Goal: Task Accomplishment & Management: Use online tool/utility

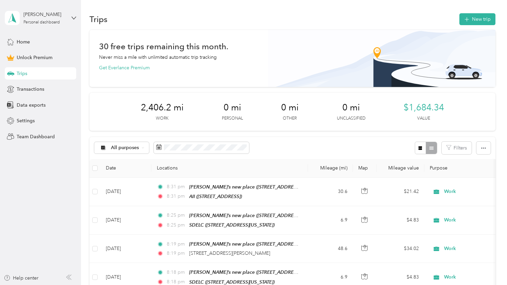
click at [471, 19] on button "New trip" at bounding box center [477, 19] width 36 height 12
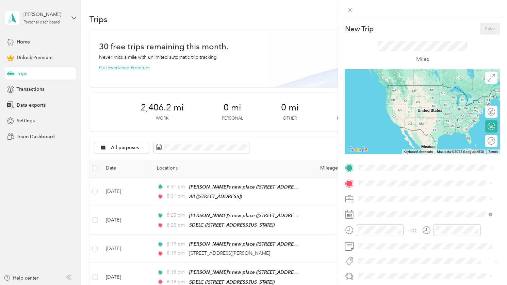
click at [386, 104] on li "Work" at bounding box center [425, 102] width 139 height 12
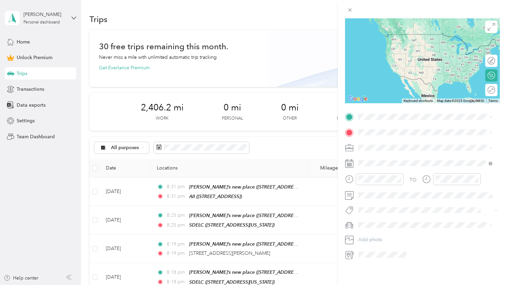
scroll to position [52, 0]
click at [379, 249] on li "Mazda" at bounding box center [425, 246] width 139 height 12
click at [432, 153] on li "[PERSON_NAME]’s new place [STREET_ADDRESS]" at bounding box center [425, 146] width 139 height 21
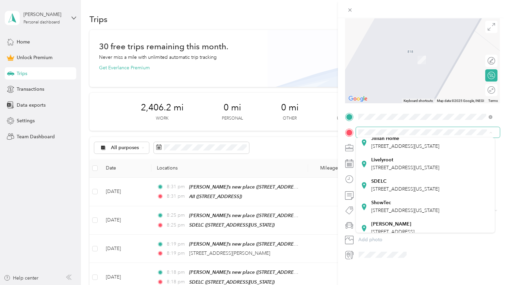
scroll to position [92, 0]
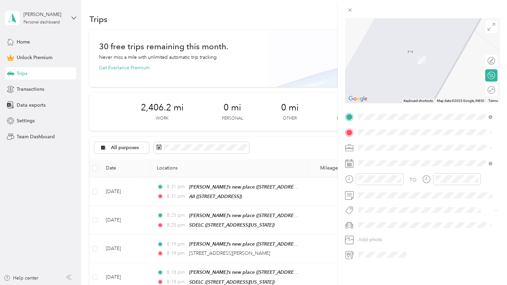
click at [399, 194] on div "SDELC [STREET_ADDRESS][US_STATE]" at bounding box center [424, 185] width 129 height 17
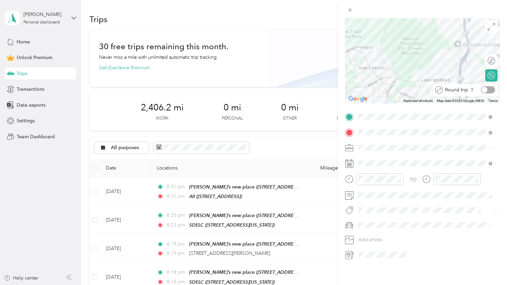
click at [485, 90] on div at bounding box center [488, 89] width 14 height 7
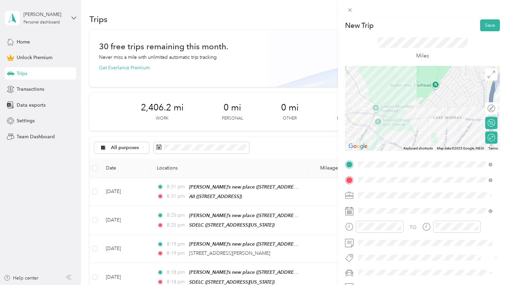
scroll to position [0, 0]
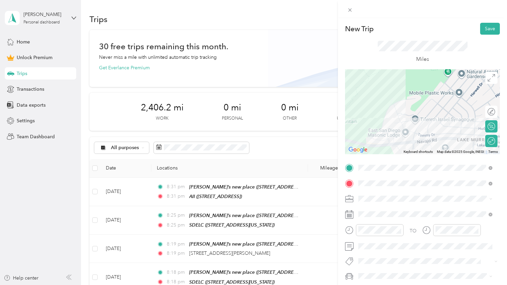
click at [484, 27] on button "Save" at bounding box center [490, 29] width 20 height 12
